Goal: Information Seeking & Learning: Learn about a topic

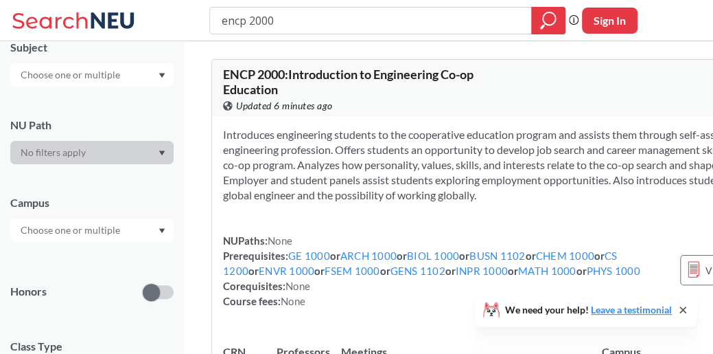
scroll to position [206, 0]
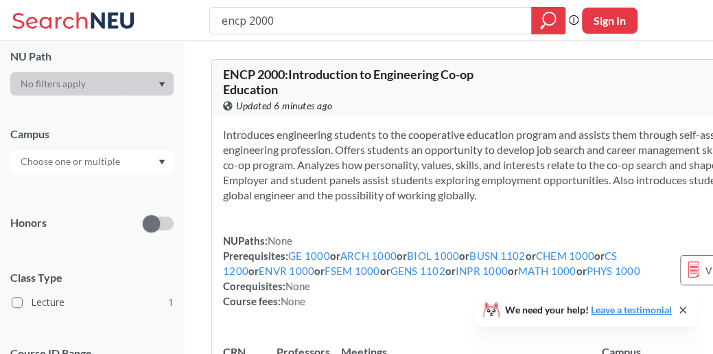
drag, startPoint x: 633, startPoint y: 233, endPoint x: 563, endPoint y: 186, distance: 84.2
click at [633, 233] on div "Introduces engineering students to the cooperative education program and assist…" at bounding box center [530, 223] width 636 height 214
click at [254, 24] on input "encp 2000" at bounding box center [370, 20] width 301 height 23
click at [253, 24] on input "encp 2000" at bounding box center [370, 20] width 301 height 23
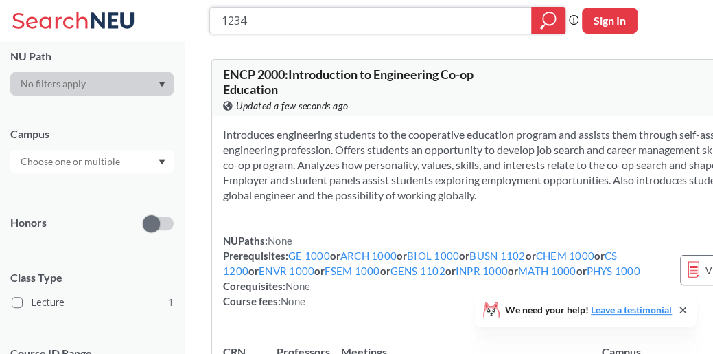
type input "12349"
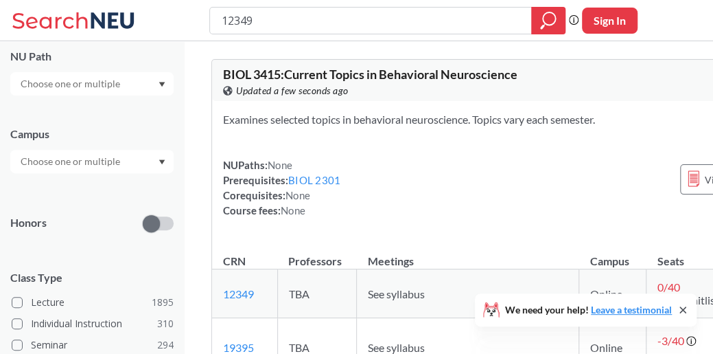
click at [597, 218] on div "NUPaths: None Prerequisites: BIOL 2301 Corequisites: None Course fees: None Vie…" at bounding box center [530, 187] width 614 height 60
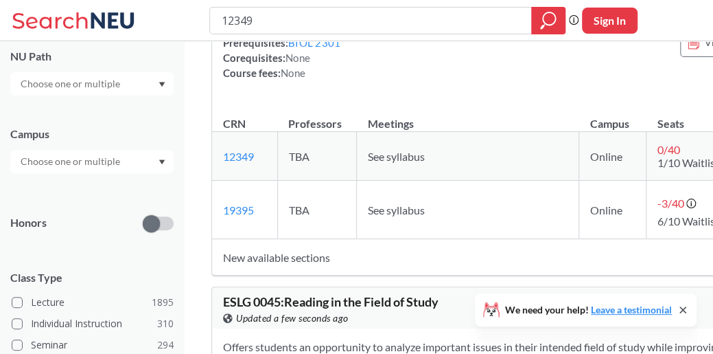
scroll to position [206, 0]
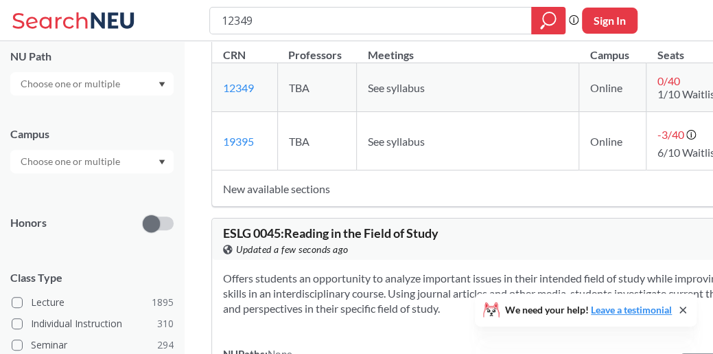
click at [593, 207] on td "New available sections" at bounding box center [498, 188] width 572 height 36
click at [299, 21] on input "12349" at bounding box center [370, 20] width 301 height 23
type input "11146"
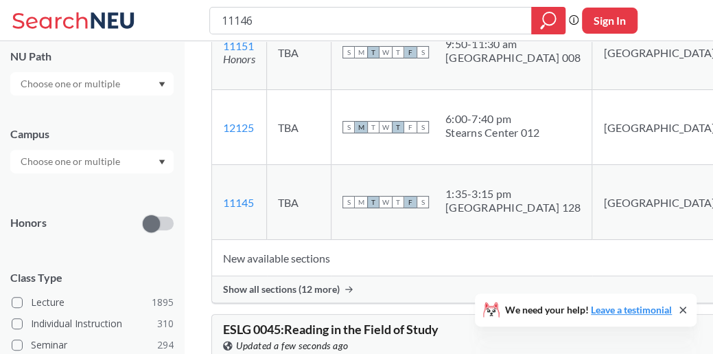
scroll to position [412, 0]
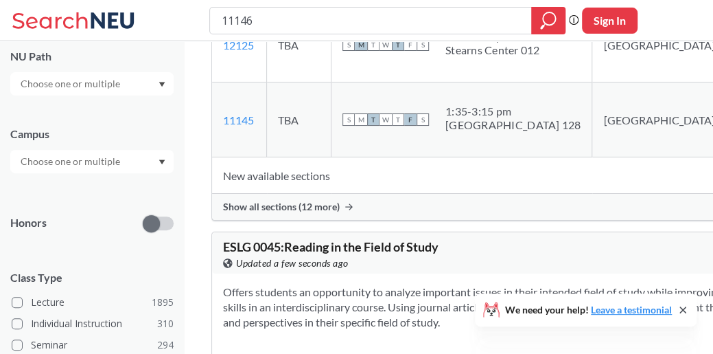
click at [292, 213] on span "Show all sections (12 more)" at bounding box center [281, 206] width 117 height 12
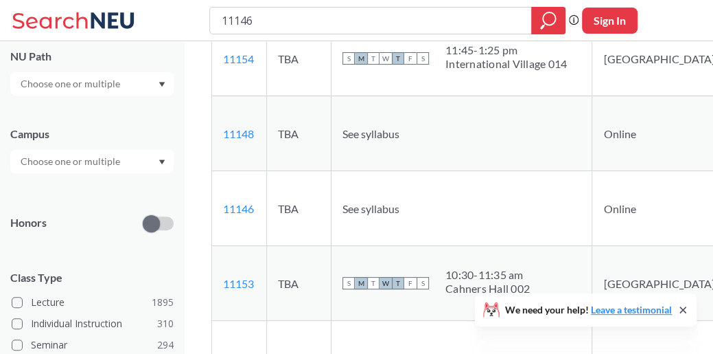
scroll to position [893, 0]
